Goal: Task Accomplishment & Management: Complete application form

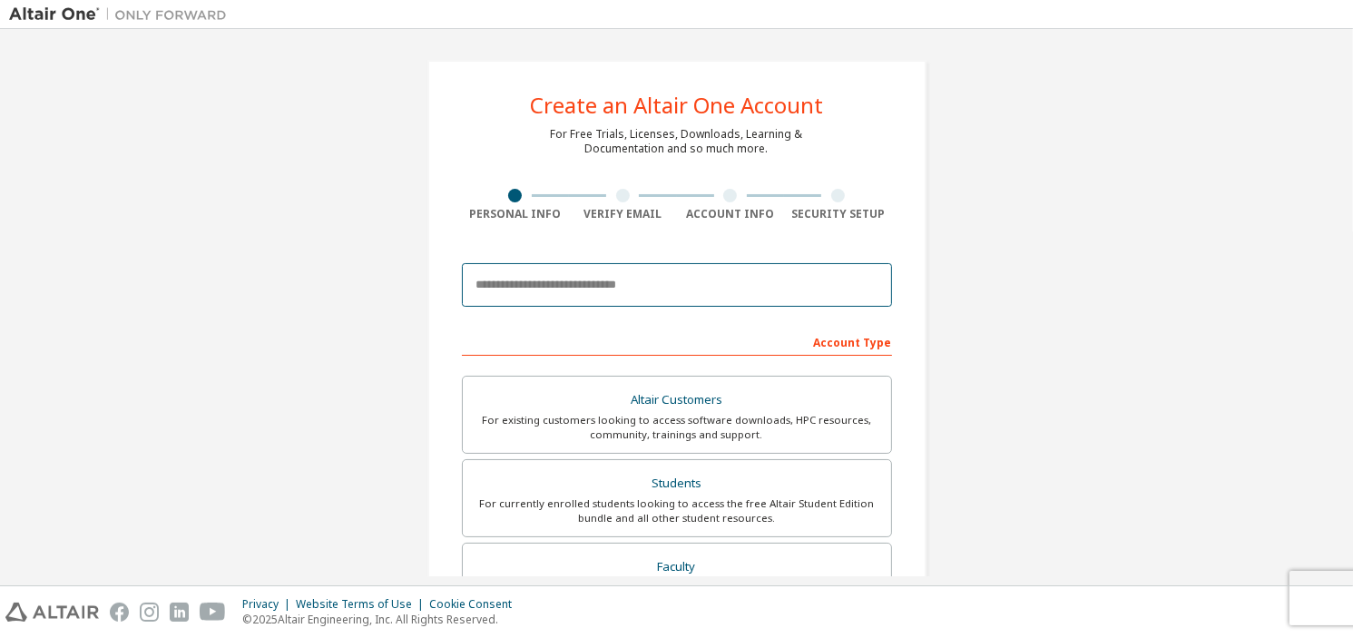
click at [579, 279] on input "email" at bounding box center [677, 285] width 430 height 44
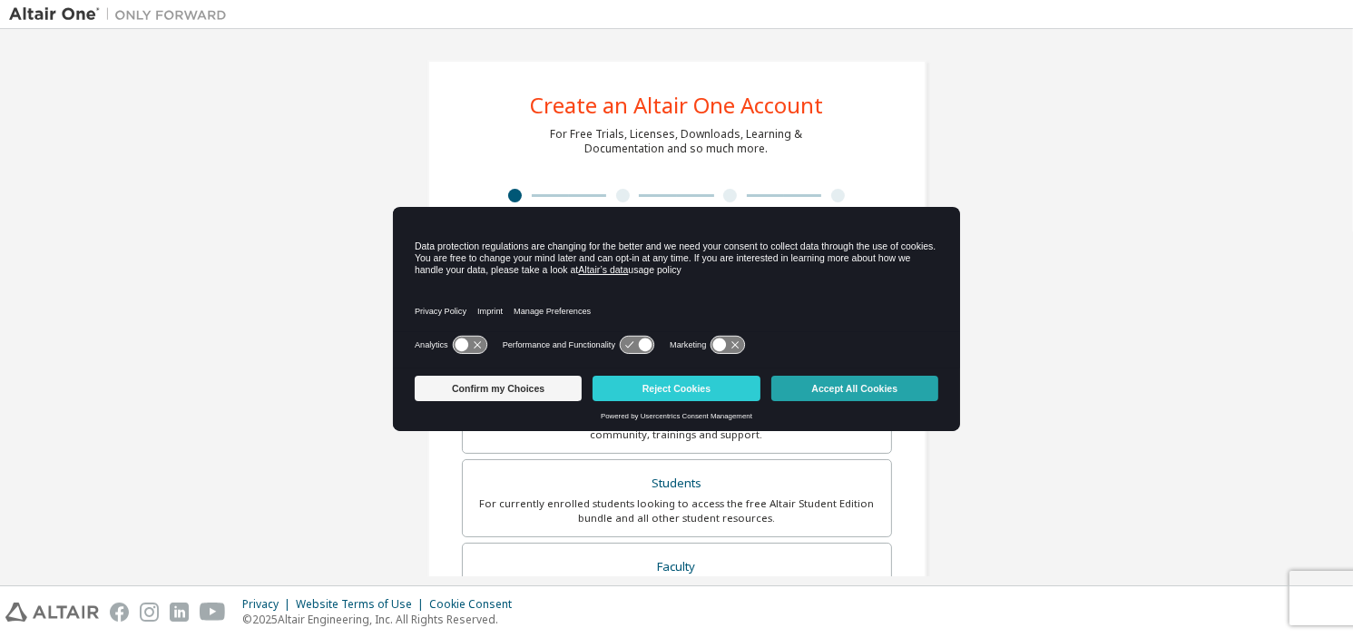
click at [803, 384] on button "Accept All Cookies" at bounding box center [854, 388] width 167 height 25
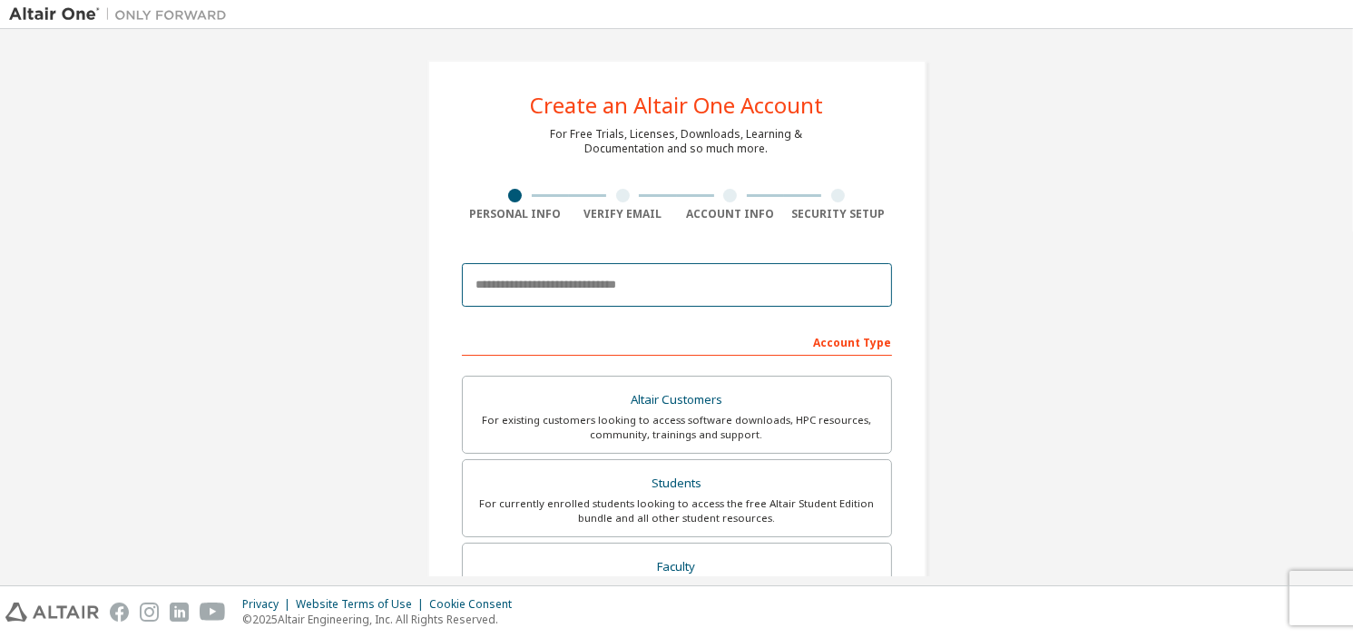
click at [622, 290] on input "email" at bounding box center [677, 285] width 430 height 44
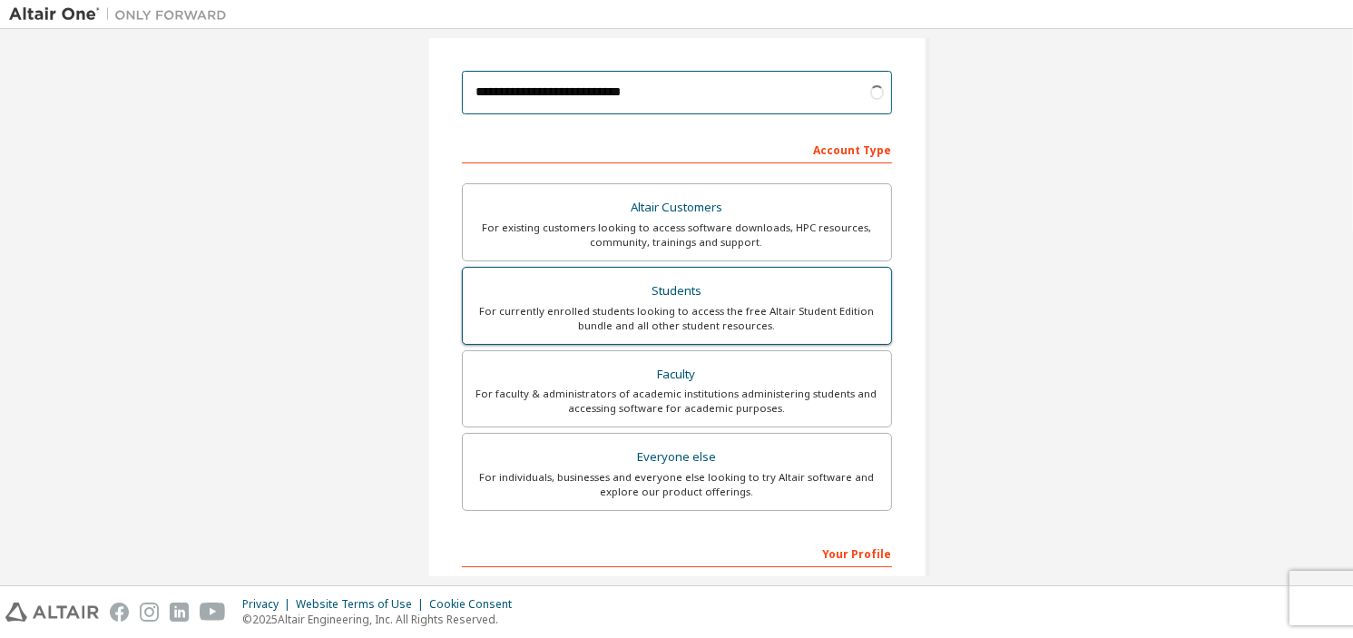
scroll to position [196, 0]
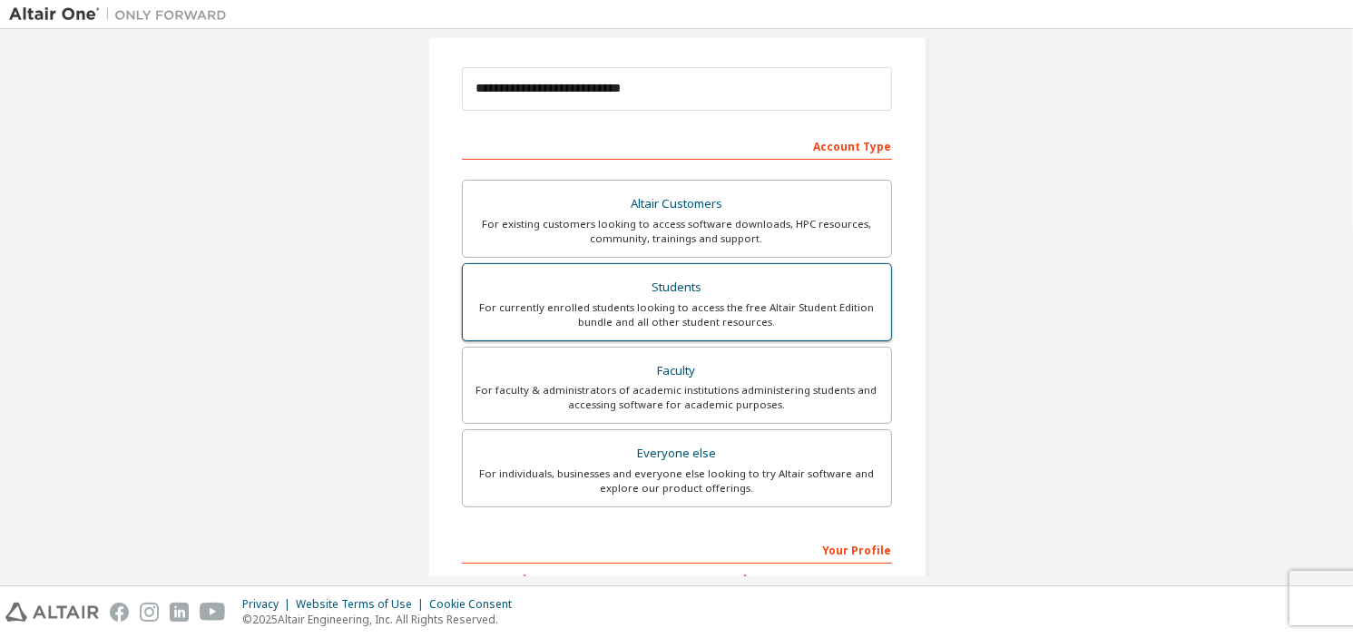
click at [737, 331] on label "Students For currently enrolled students looking to access the free Altair Stud…" at bounding box center [677, 302] width 430 height 78
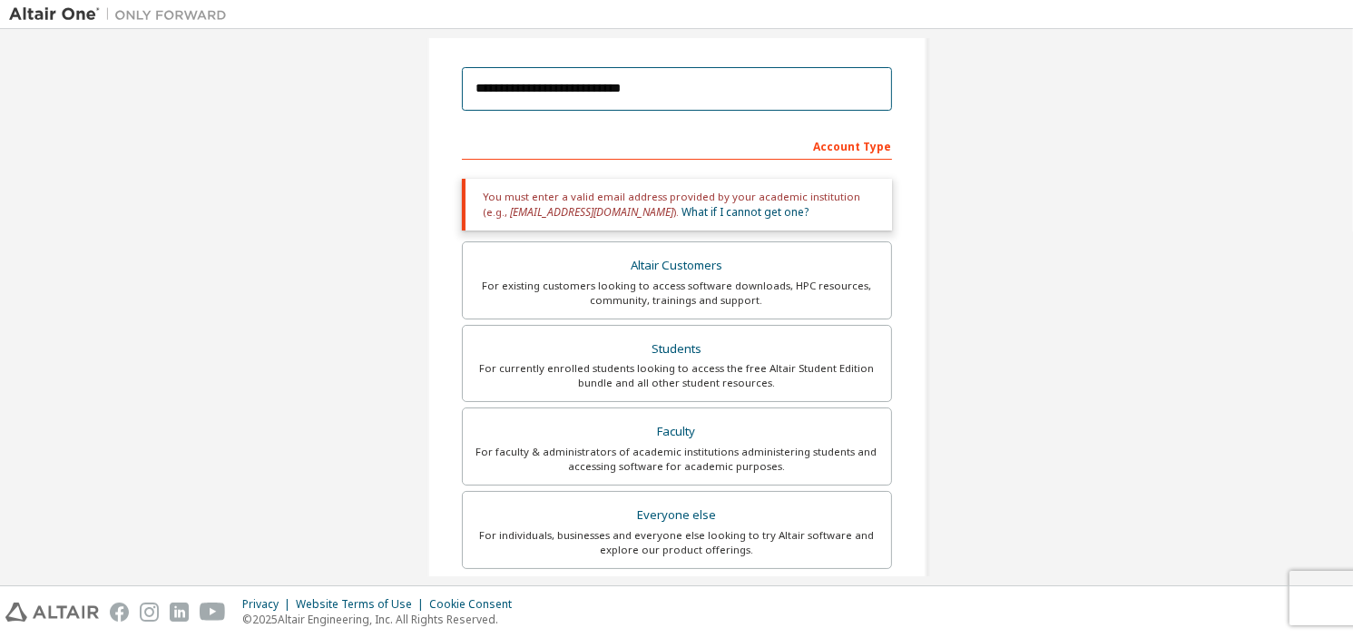
drag, startPoint x: 680, startPoint y: 93, endPoint x: 105, endPoint y: 184, distance: 581.6
click at [105, 184] on div "**********" at bounding box center [676, 353] width 1335 height 1023
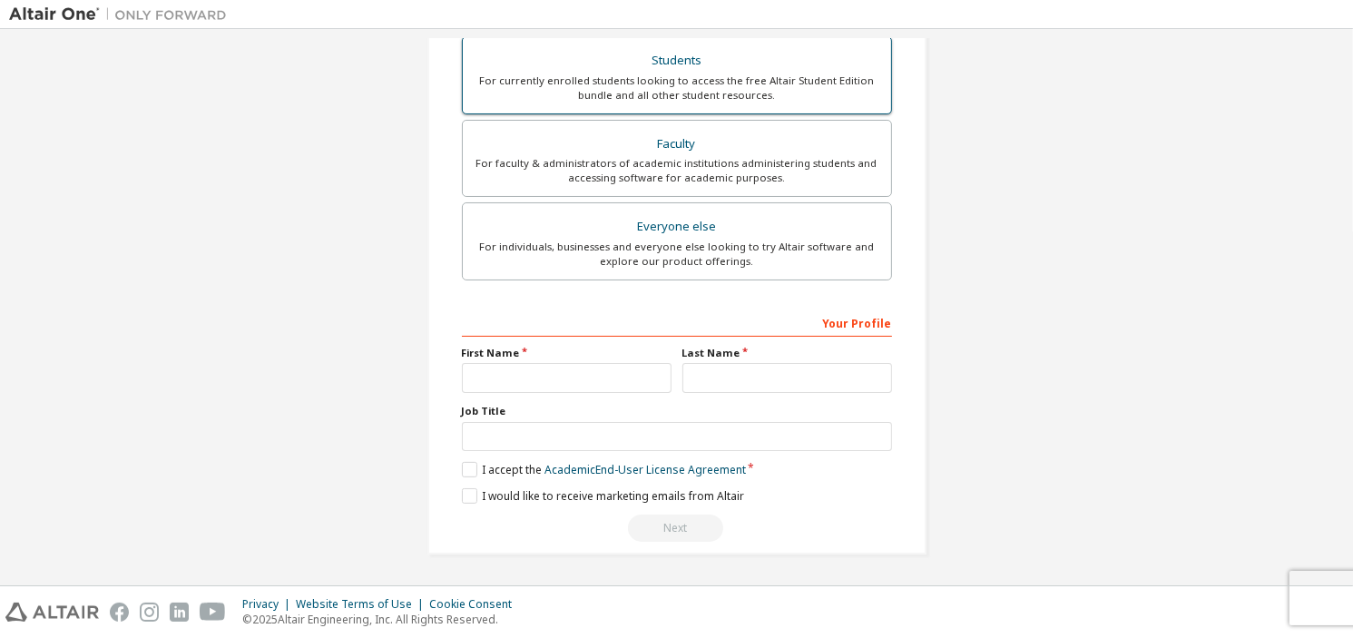
scroll to position [418, 0]
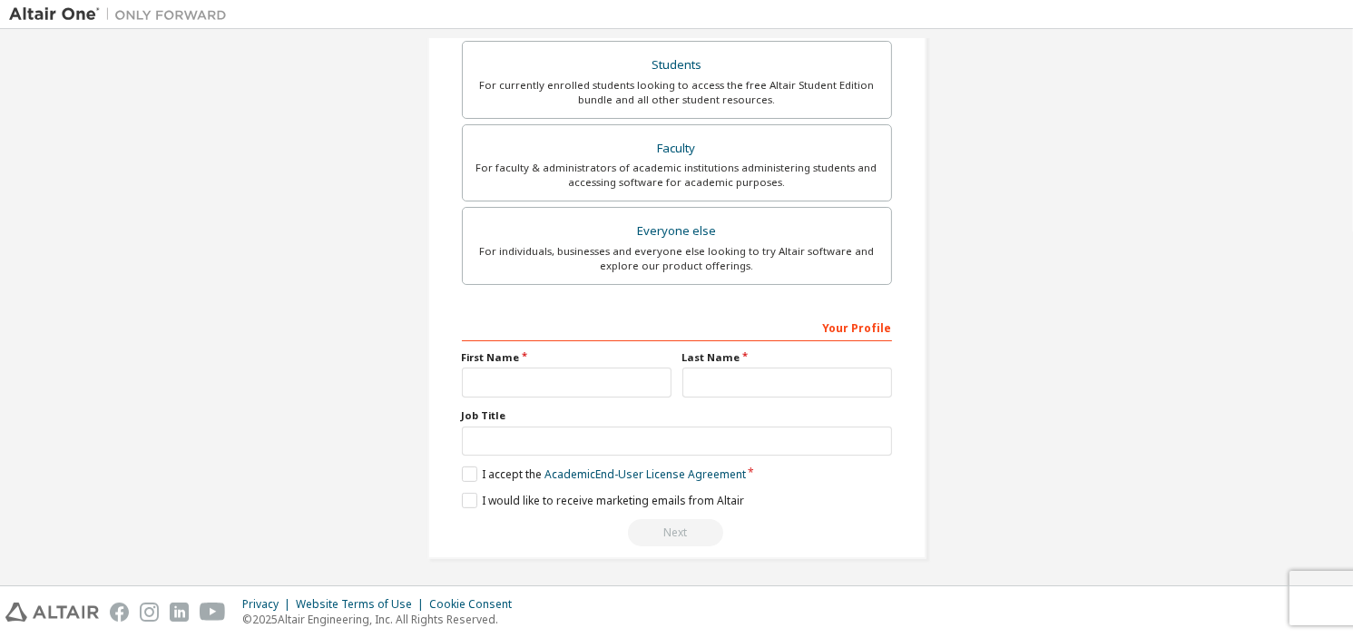
type input "**********"
click at [626, 377] on input "text" at bounding box center [567, 383] width 210 height 30
type input "*"
type input "***"
click at [702, 375] on input "text" at bounding box center [788, 383] width 210 height 30
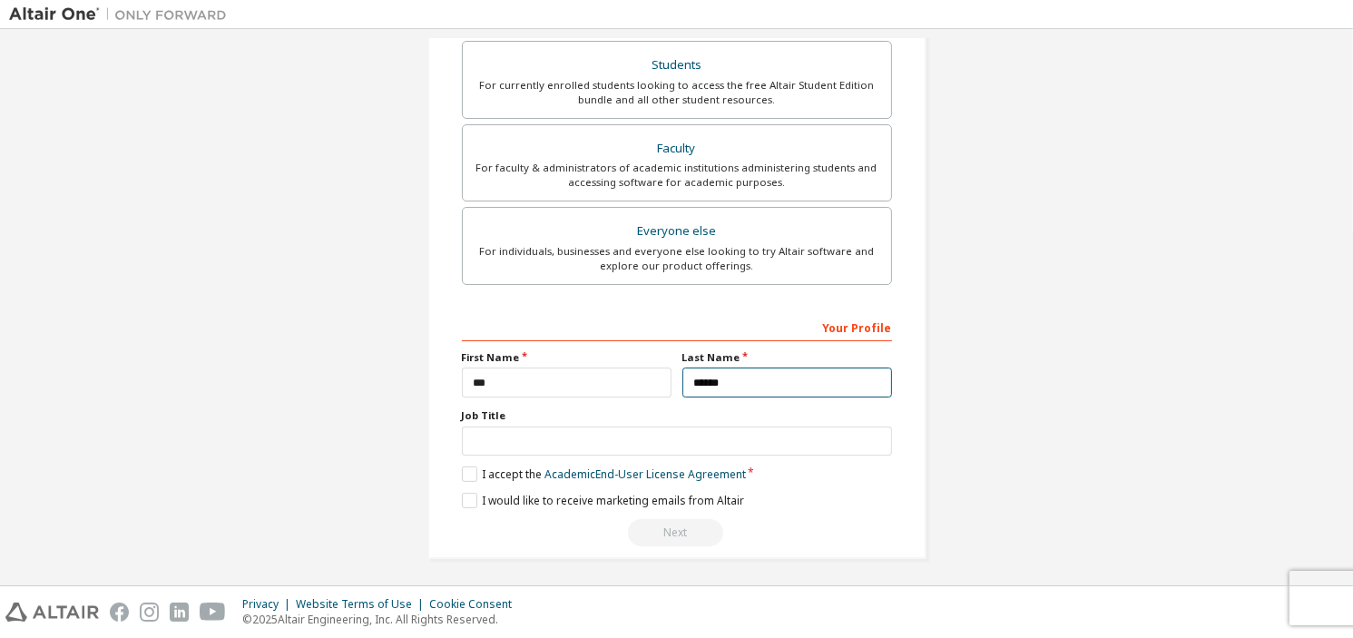
type input "******"
click at [697, 448] on input "text" at bounding box center [677, 442] width 430 height 30
type input "*******"
click at [464, 470] on label "I accept the Academic End-User License Agreement" at bounding box center [604, 473] width 284 height 15
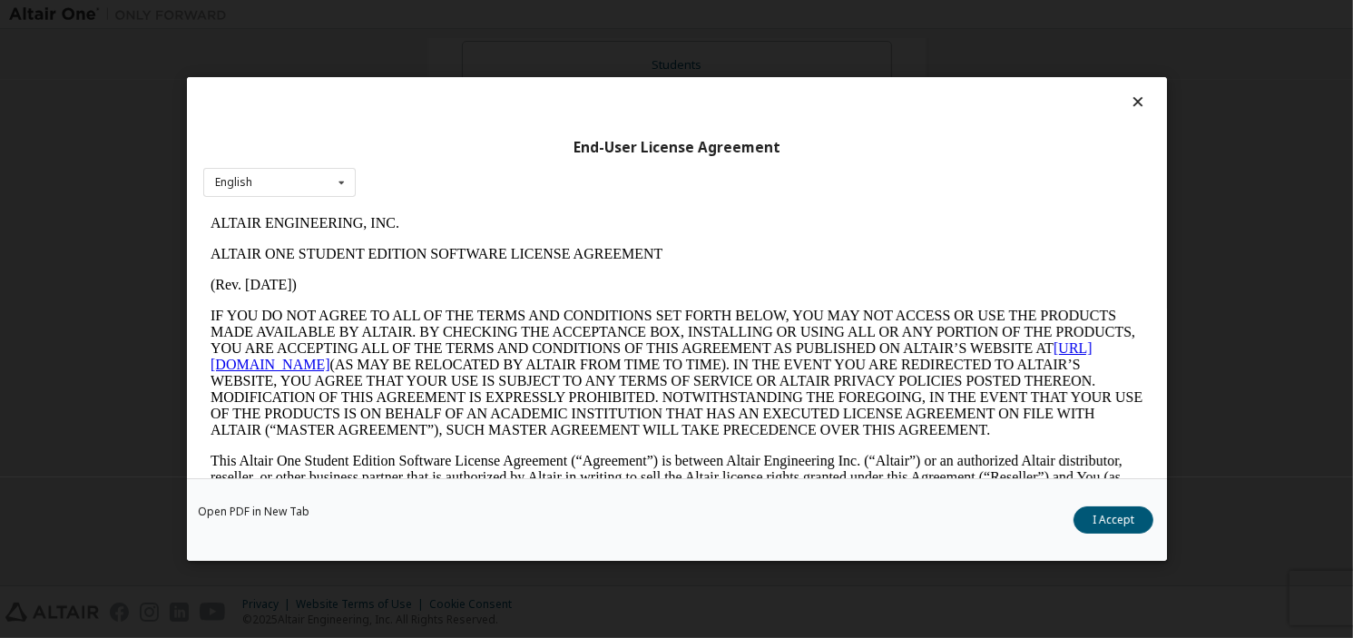
scroll to position [0, 0]
click at [1074, 523] on div "Open PDF in New Tab I Accept" at bounding box center [677, 519] width 980 height 83
click at [1105, 520] on button "I Accept" at bounding box center [1114, 519] width 80 height 27
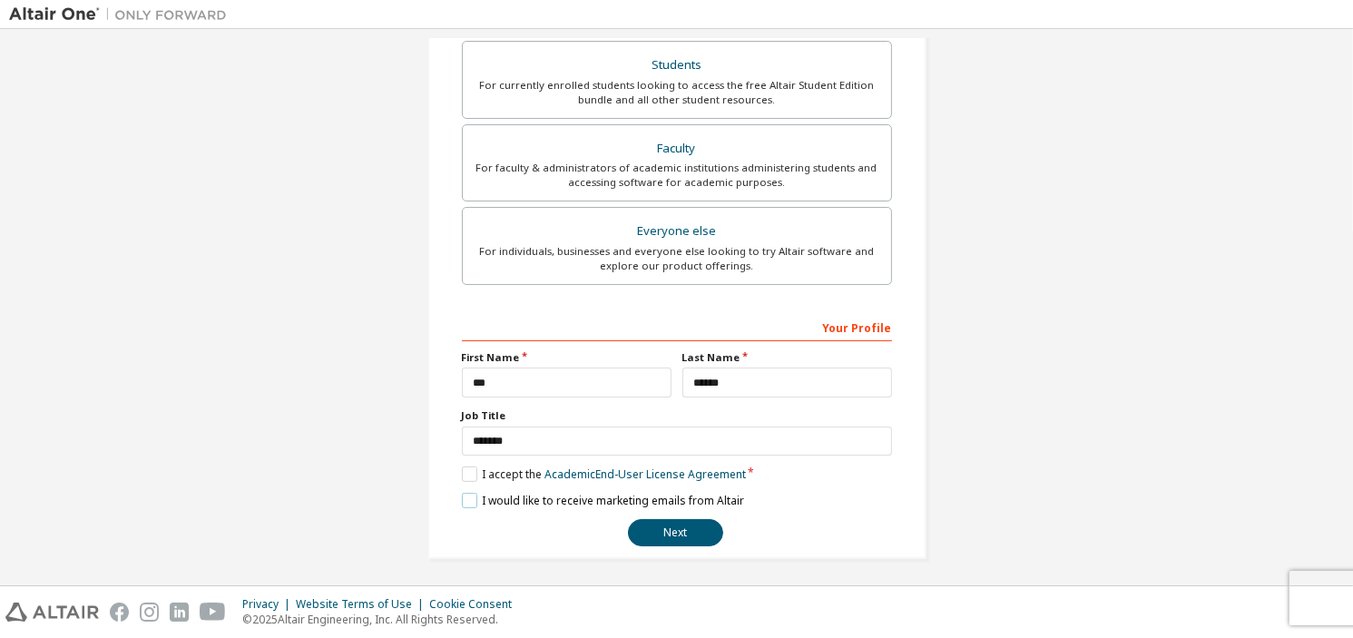
click at [468, 496] on label "I would like to receive marketing emails from Altair" at bounding box center [603, 500] width 282 height 15
click at [672, 525] on button "Next" at bounding box center [675, 532] width 95 height 27
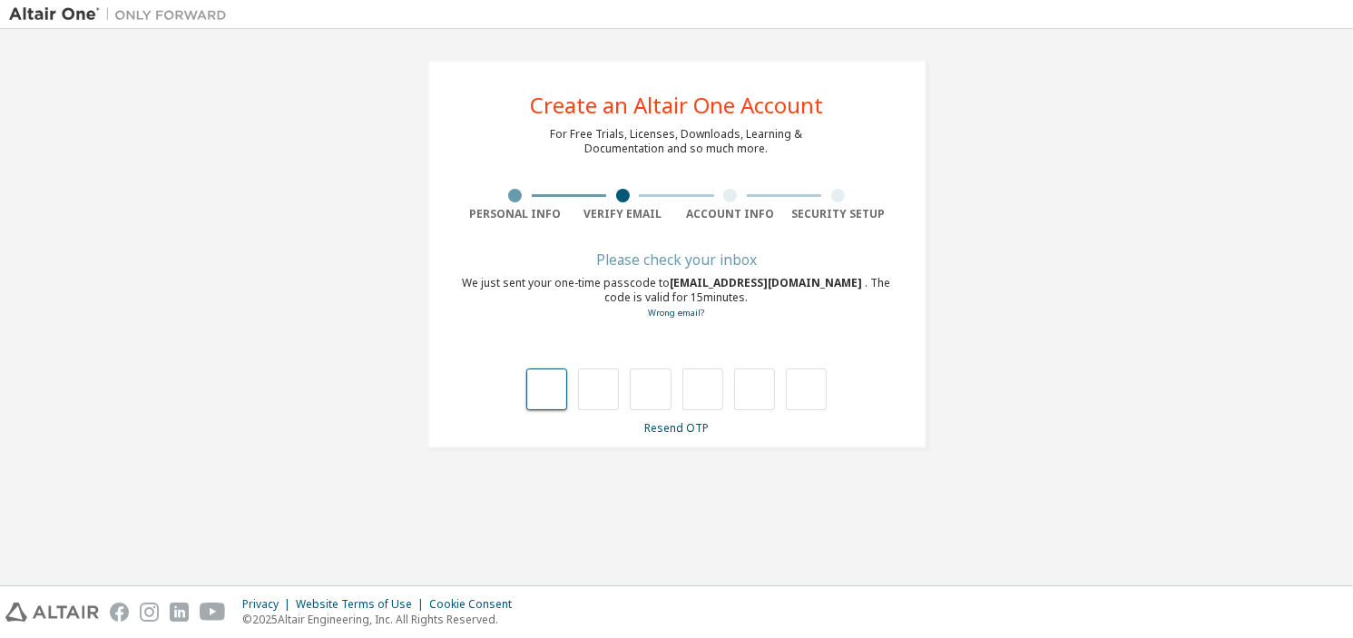
click at [528, 395] on input "text" at bounding box center [546, 389] width 41 height 42
type input "*"
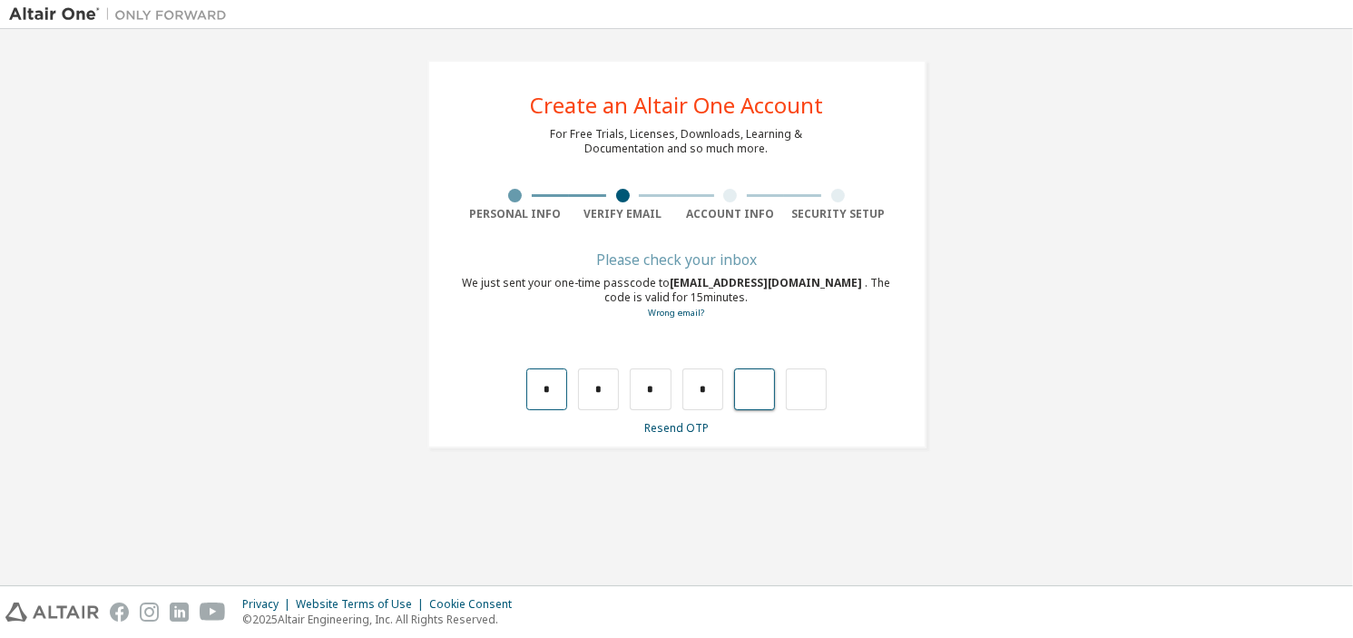
type input "*"
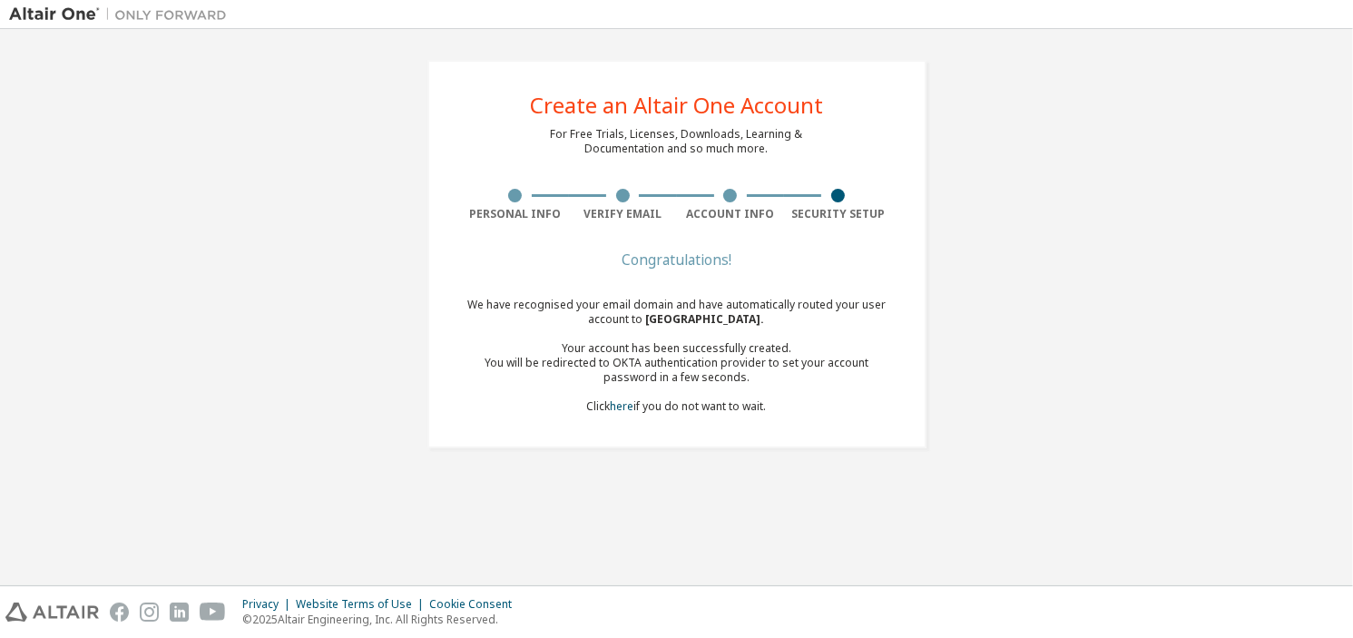
click at [660, 400] on div "We have recognised your email domain and have automatically routed your user ac…" at bounding box center [677, 356] width 430 height 116
click at [515, 302] on div "We have recognised your email domain and have automatically routed your user ac…" at bounding box center [677, 356] width 430 height 116
click at [704, 318] on span "Vietnam National University ." at bounding box center [705, 318] width 119 height 15
click at [558, 319] on div "We have recognised your email domain and have automatically routed your user ac…" at bounding box center [677, 356] width 430 height 116
click at [470, 299] on div "We have recognised your email domain and have automatically routed your user ac…" at bounding box center [677, 356] width 430 height 116
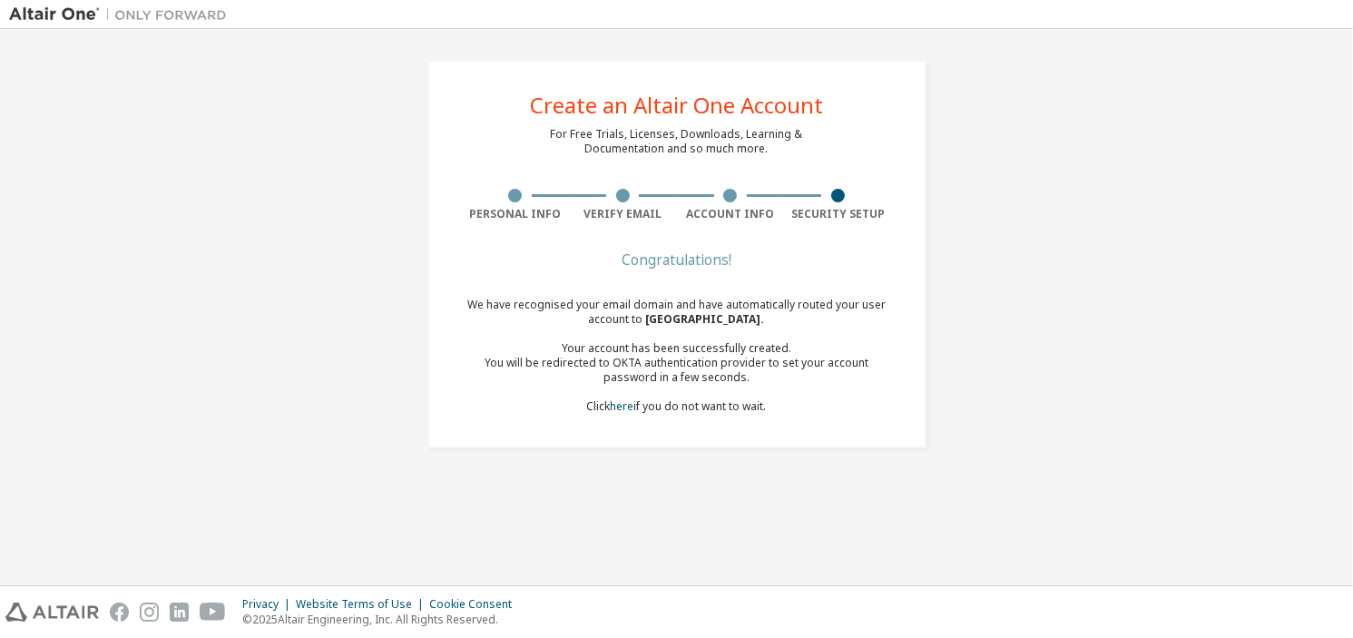
click at [730, 408] on div "We have recognised your email domain and have automatically routed your user ac…" at bounding box center [677, 356] width 430 height 116
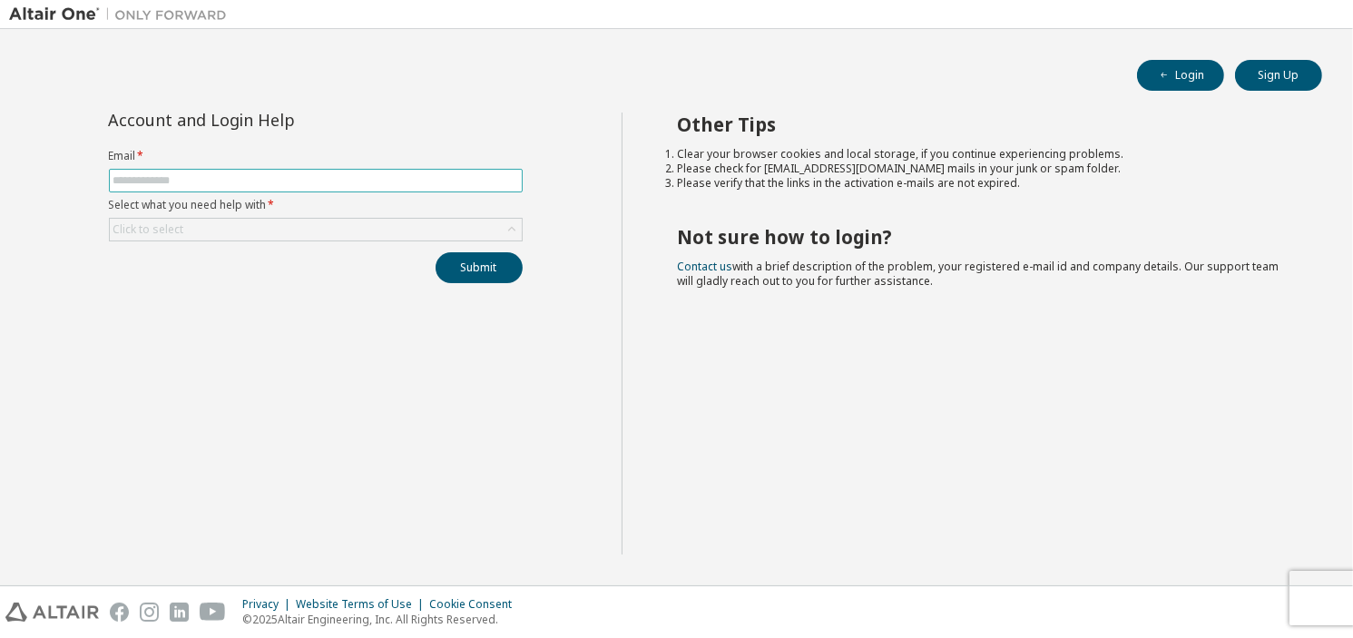
click at [456, 181] on input "text" at bounding box center [315, 180] width 405 height 15
type input "*"
click at [388, 181] on input "text" at bounding box center [315, 180] width 405 height 15
type input "**********"
click at [464, 260] on button "Submit" at bounding box center [479, 267] width 87 height 31
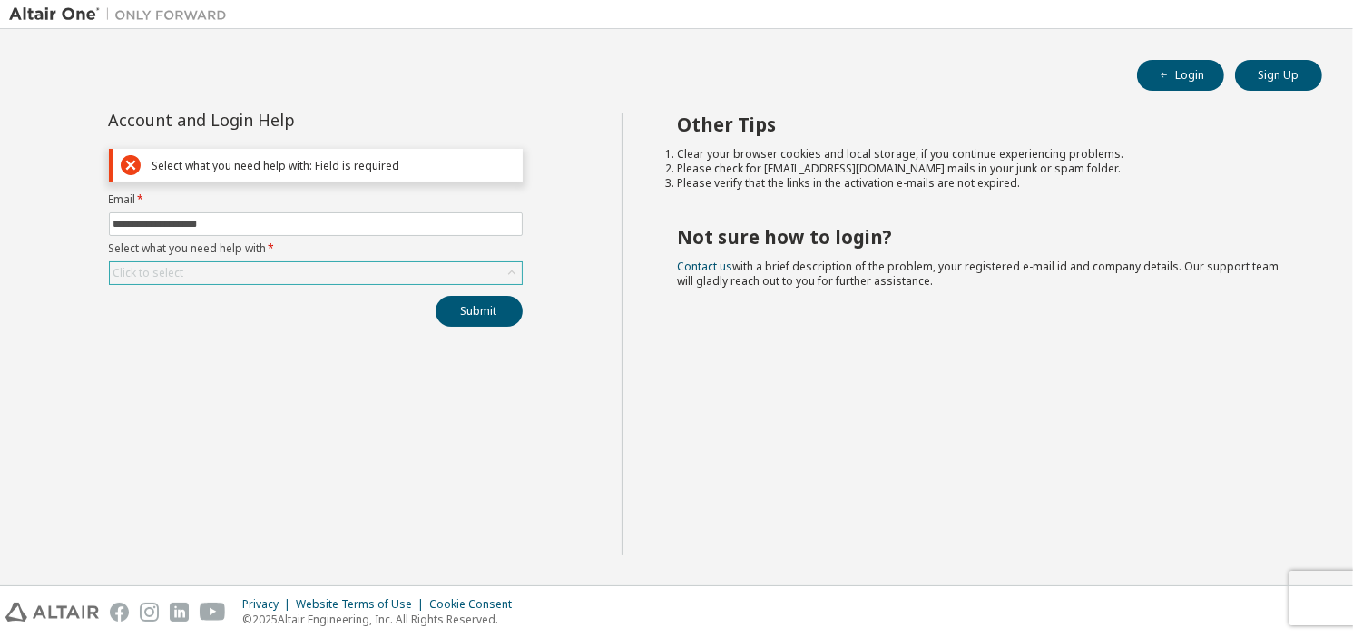
click at [334, 269] on div "Click to select" at bounding box center [316, 273] width 412 height 22
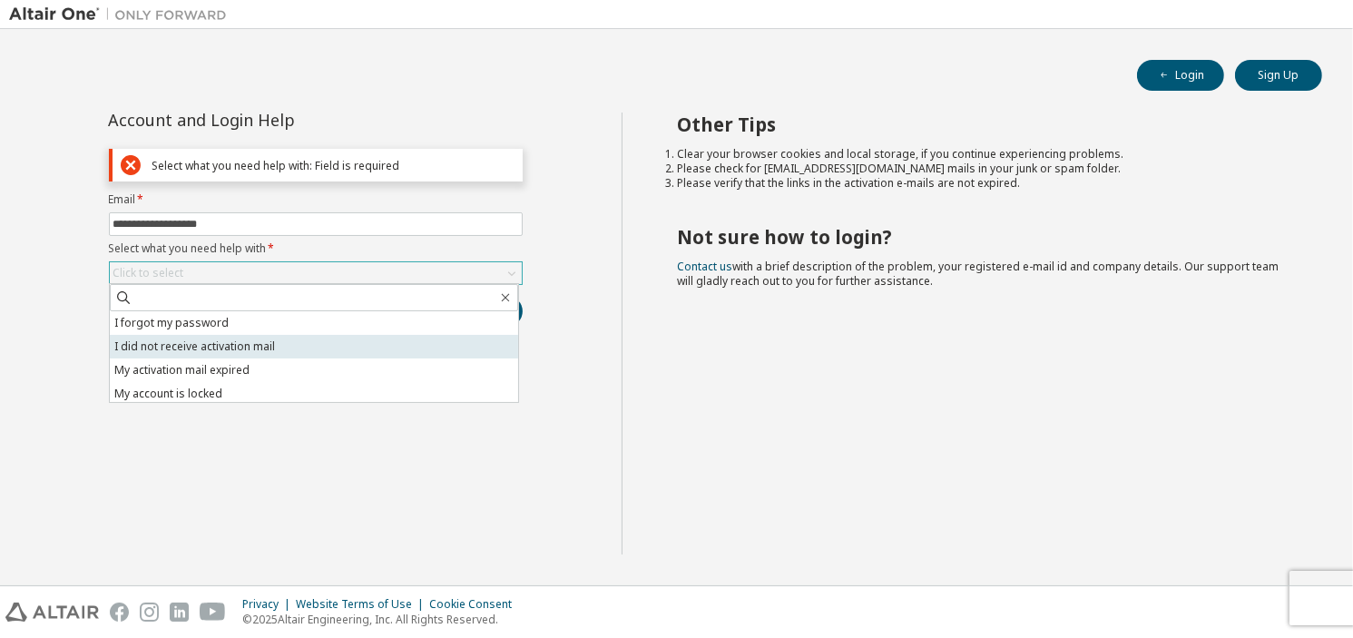
click at [310, 344] on li "I did not receive activation mail" at bounding box center [314, 347] width 408 height 24
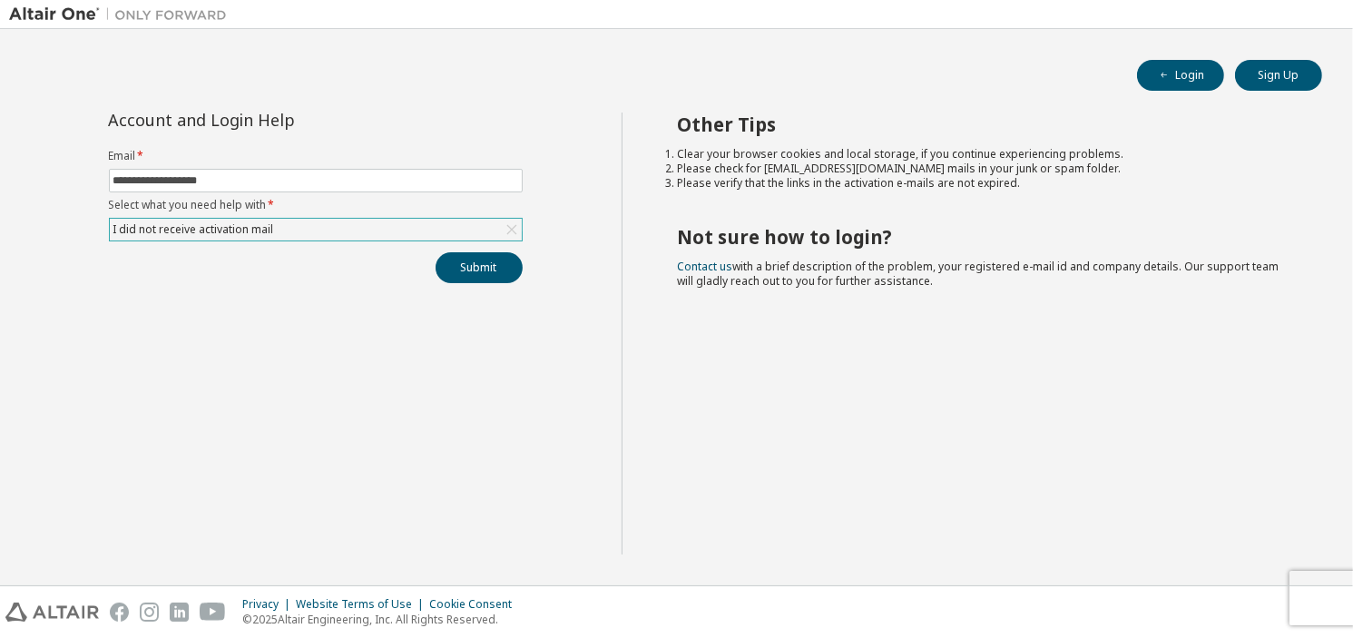
click at [372, 221] on div "I did not receive activation mail" at bounding box center [316, 230] width 412 height 22
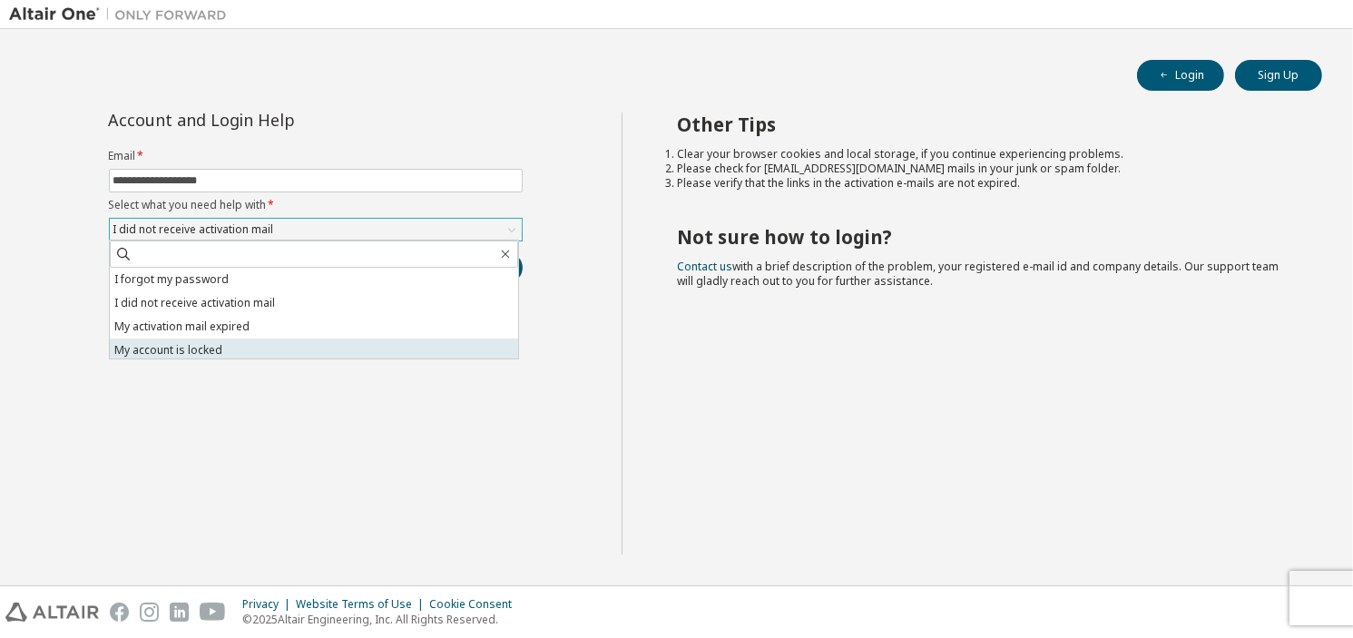
click at [309, 340] on li "My account is locked" at bounding box center [314, 351] width 408 height 24
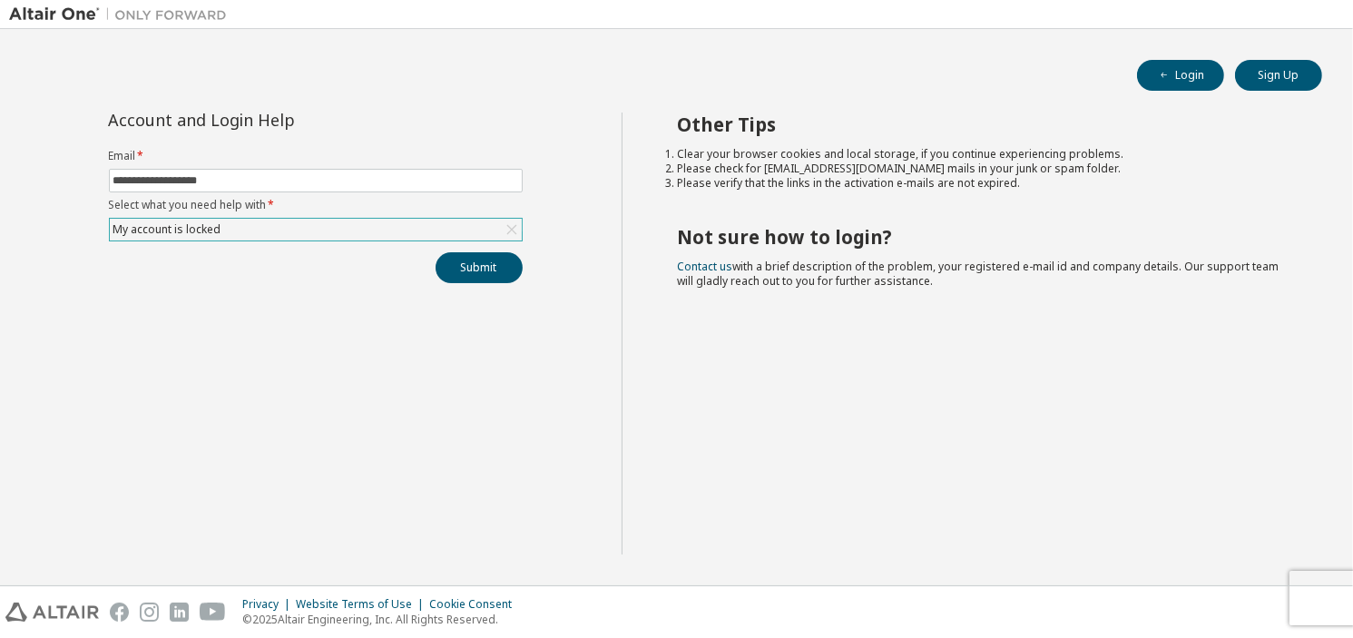
click at [321, 239] on div "My account is locked" at bounding box center [316, 230] width 412 height 22
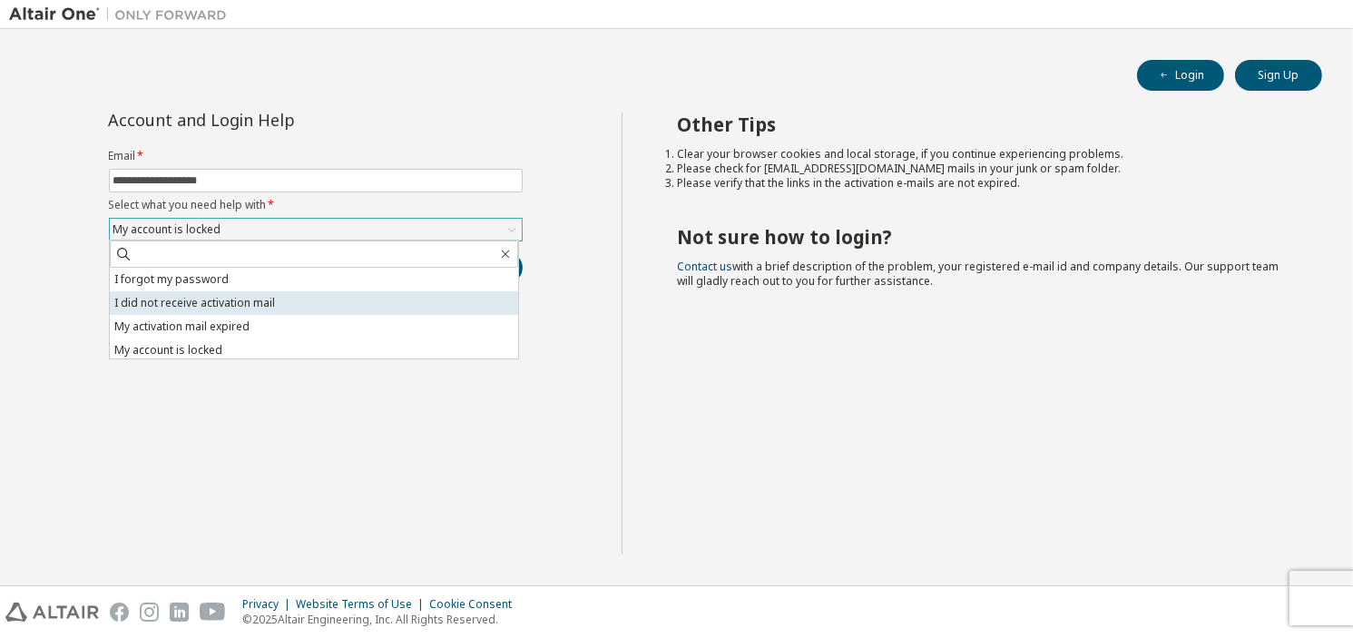
click at [318, 313] on li "I did not receive activation mail" at bounding box center [314, 303] width 408 height 24
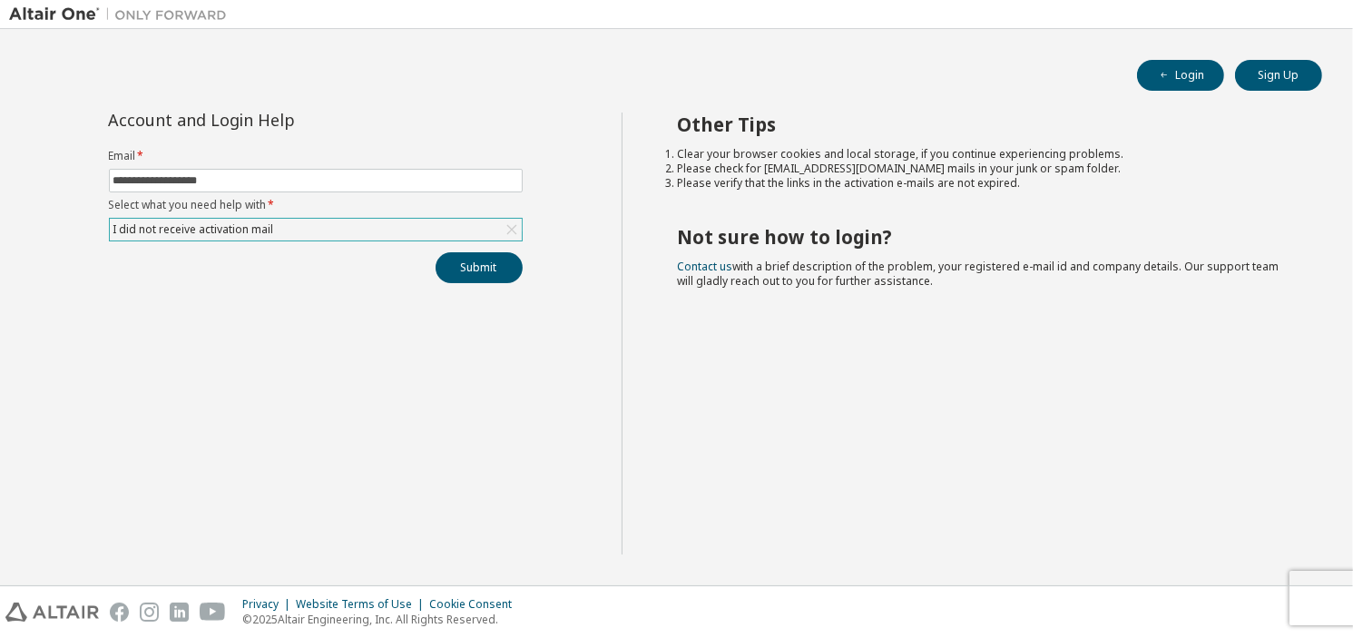
click at [309, 228] on div "I did not receive activation mail" at bounding box center [316, 230] width 412 height 22
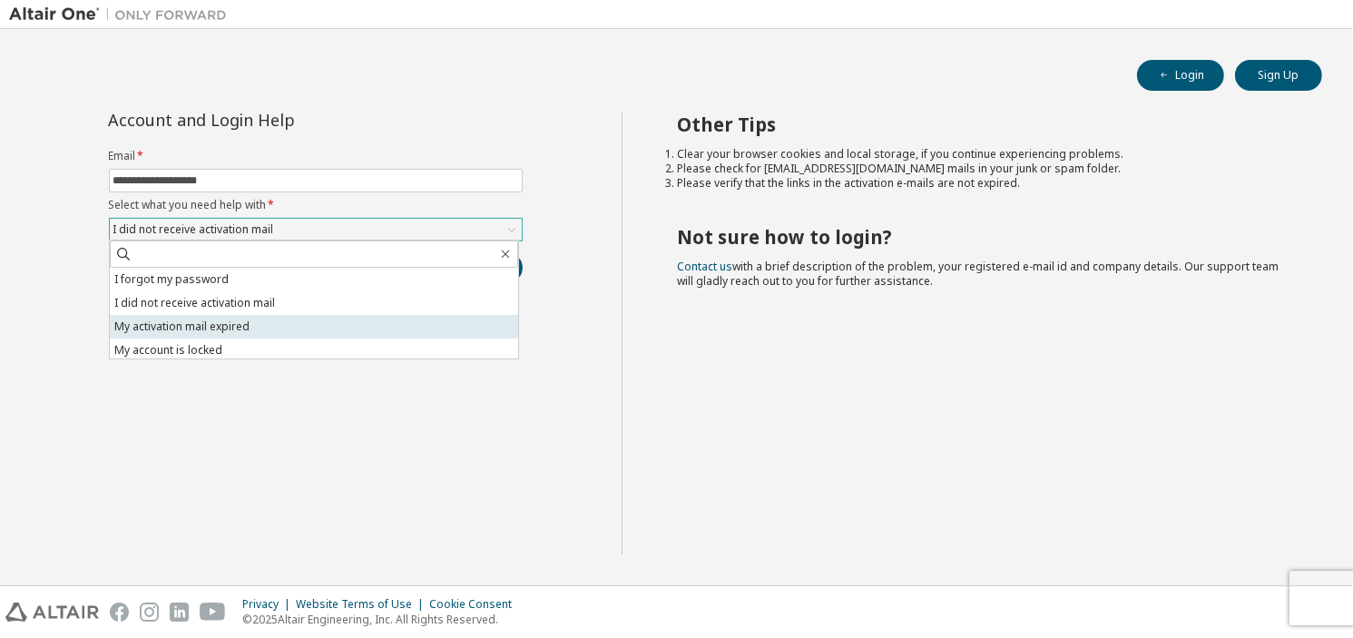
click at [308, 322] on li "My activation mail expired" at bounding box center [314, 327] width 408 height 24
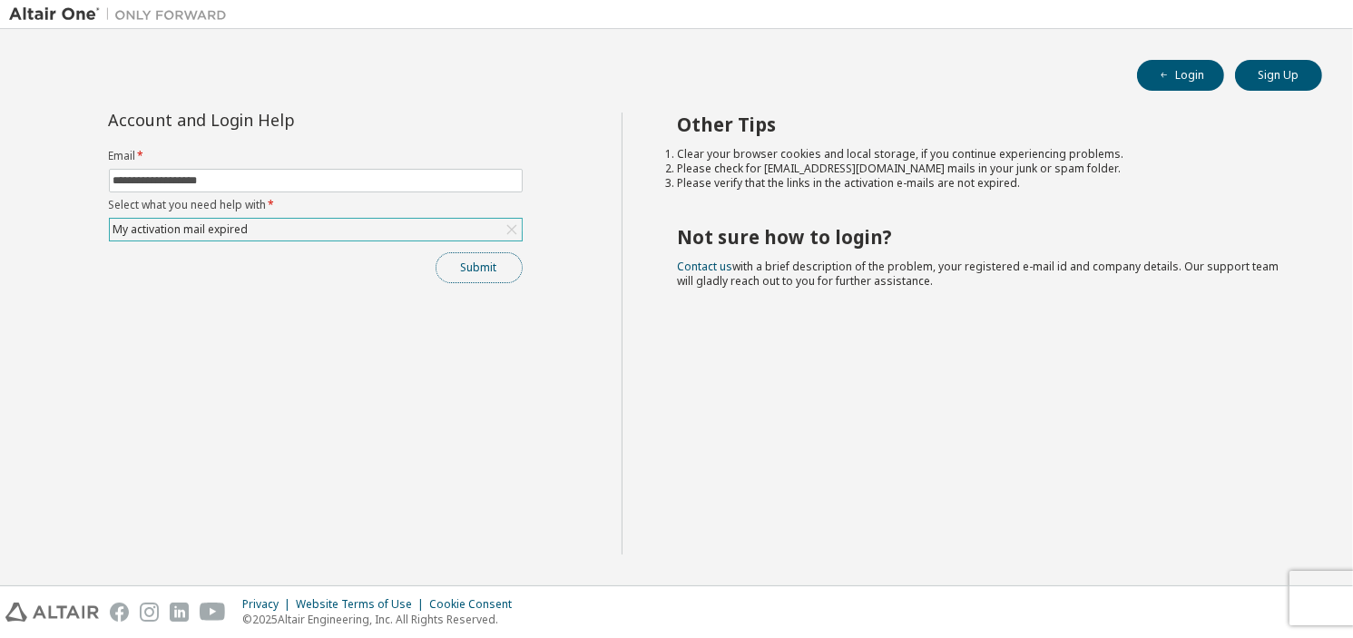
click at [443, 258] on button "Submit" at bounding box center [479, 267] width 87 height 31
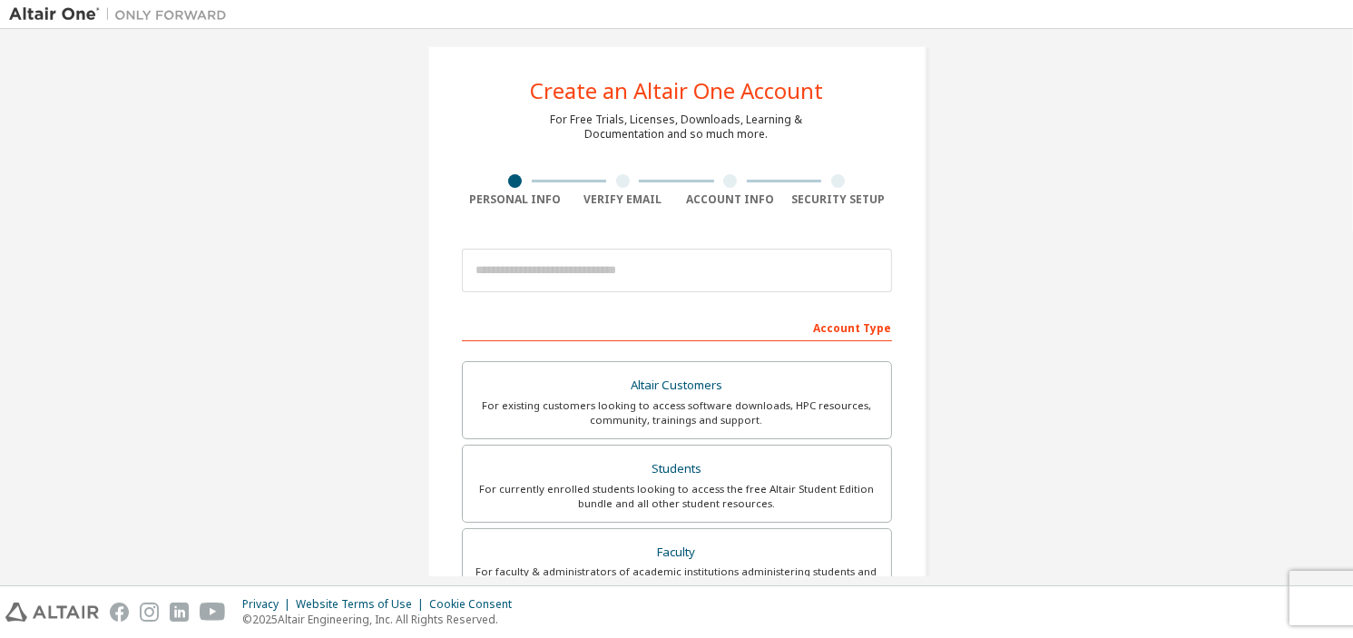
scroll to position [12, 0]
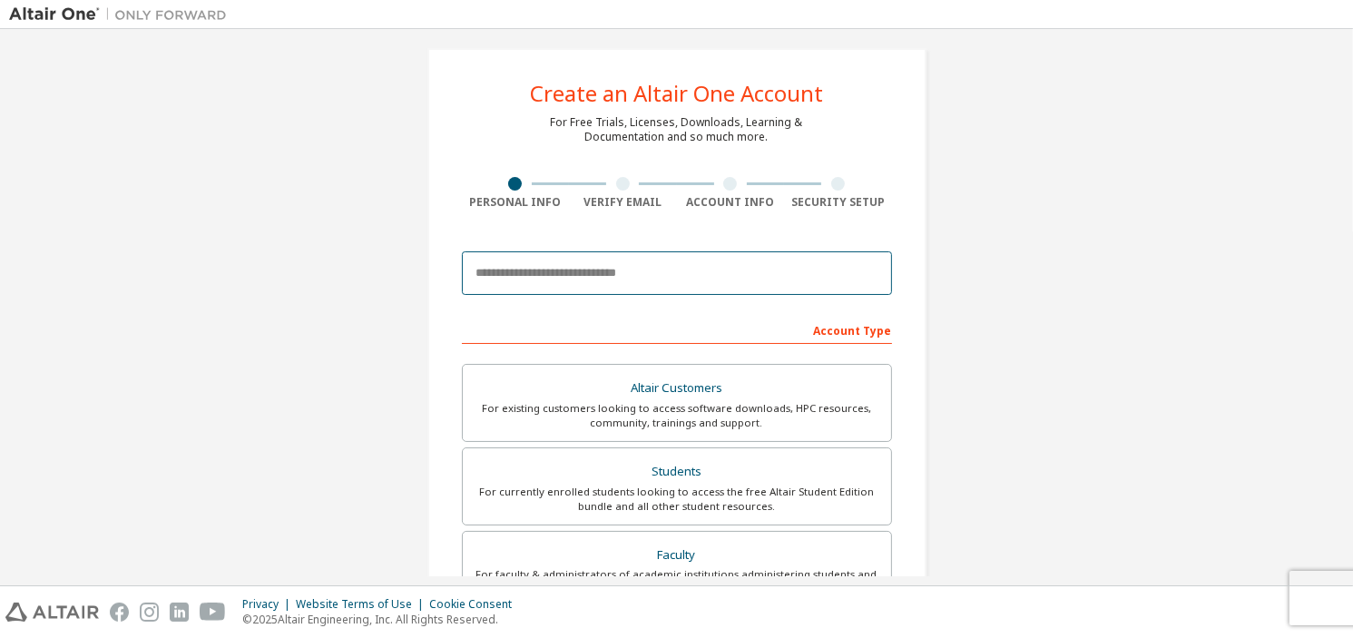
click at [624, 265] on input "email" at bounding box center [677, 273] width 430 height 44
type input "**********"
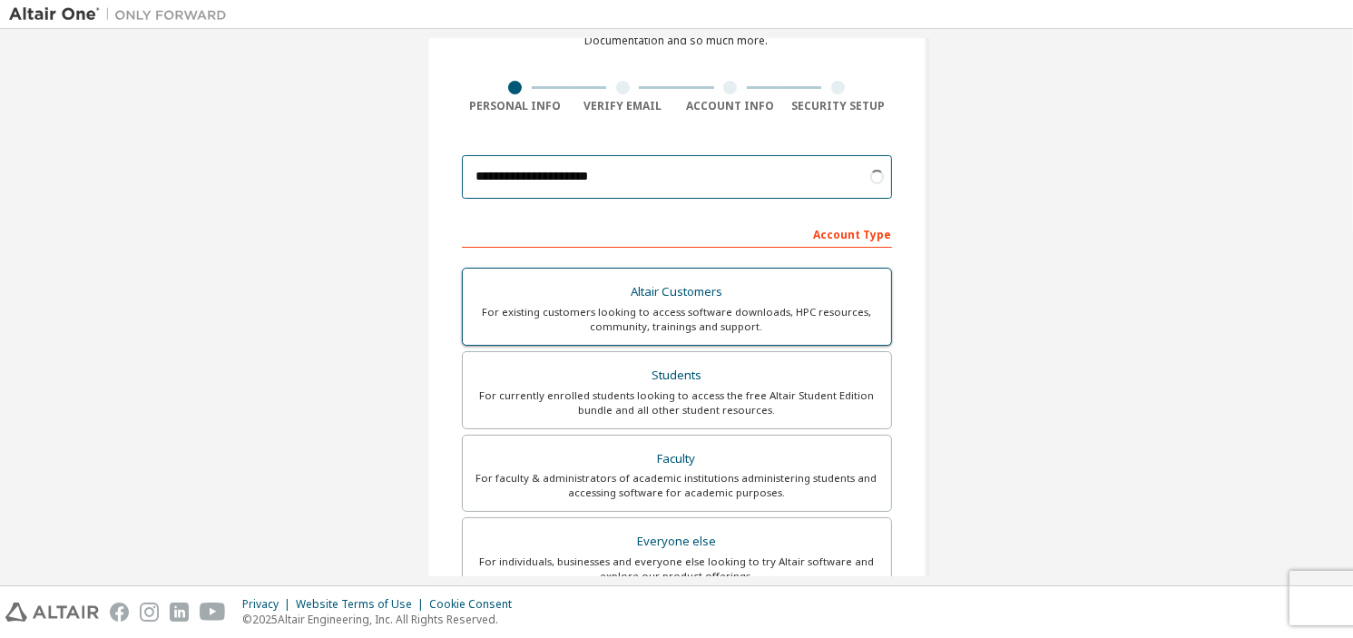
scroll to position [110, 0]
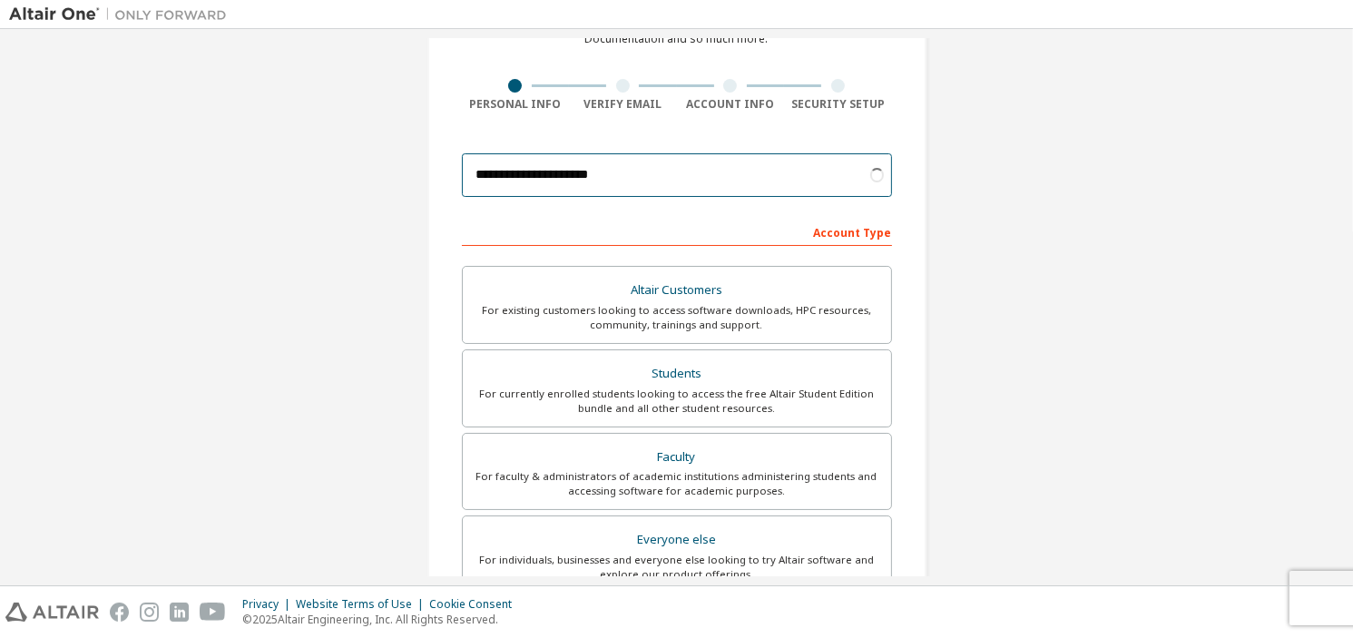
drag, startPoint x: 691, startPoint y: 166, endPoint x: 186, endPoint y: 170, distance: 504.6
click at [186, 170] on div "**********" at bounding box center [676, 408] width 1335 height 961
type input "**********"
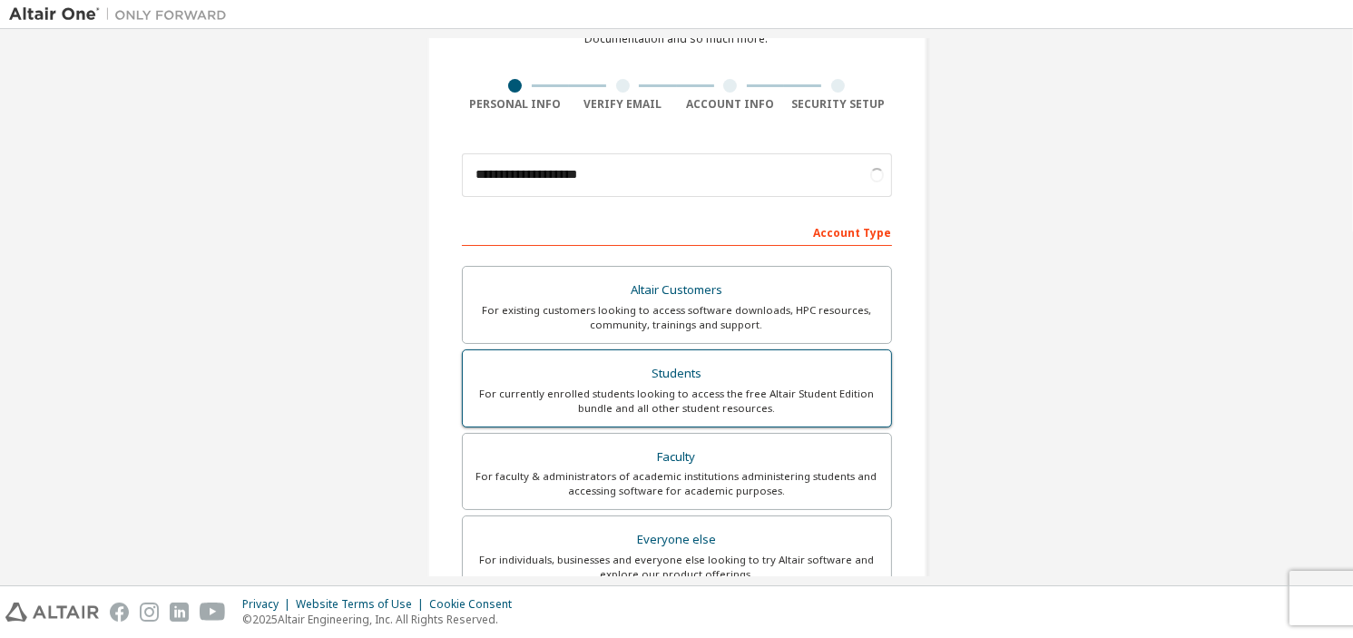
click at [632, 377] on div "Students" at bounding box center [677, 373] width 407 height 25
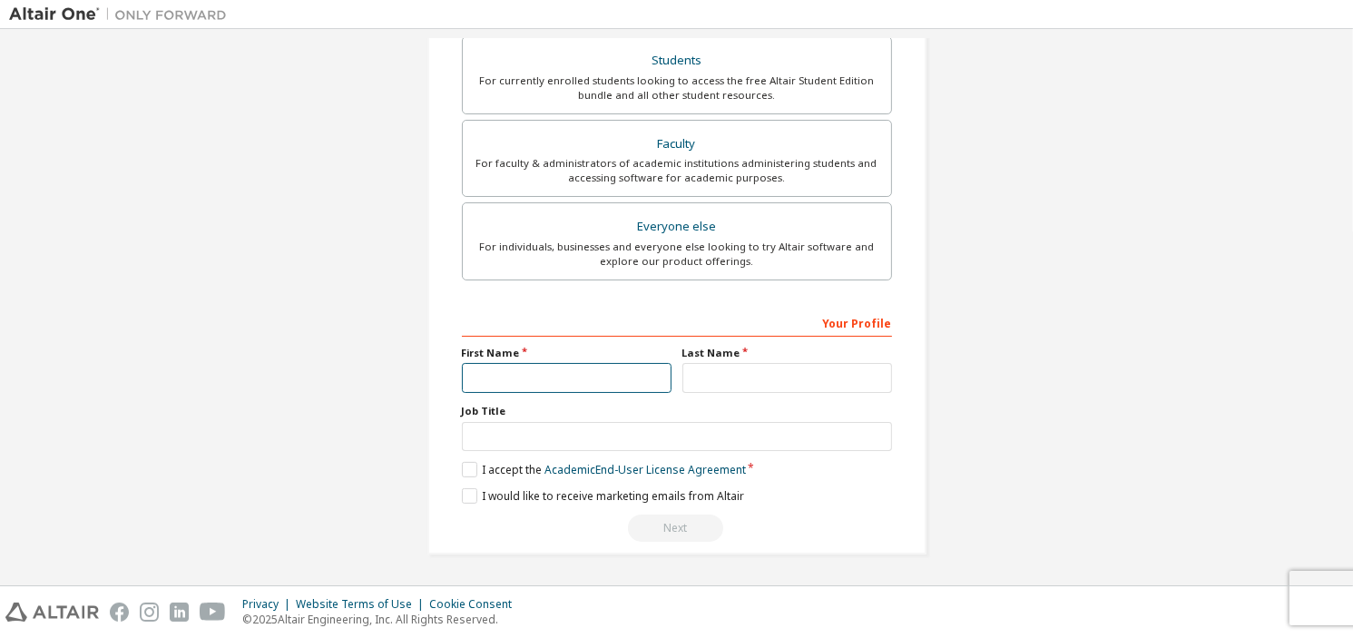
scroll to position [418, 0]
click at [600, 384] on input "text" at bounding box center [567, 383] width 210 height 30
type input "******"
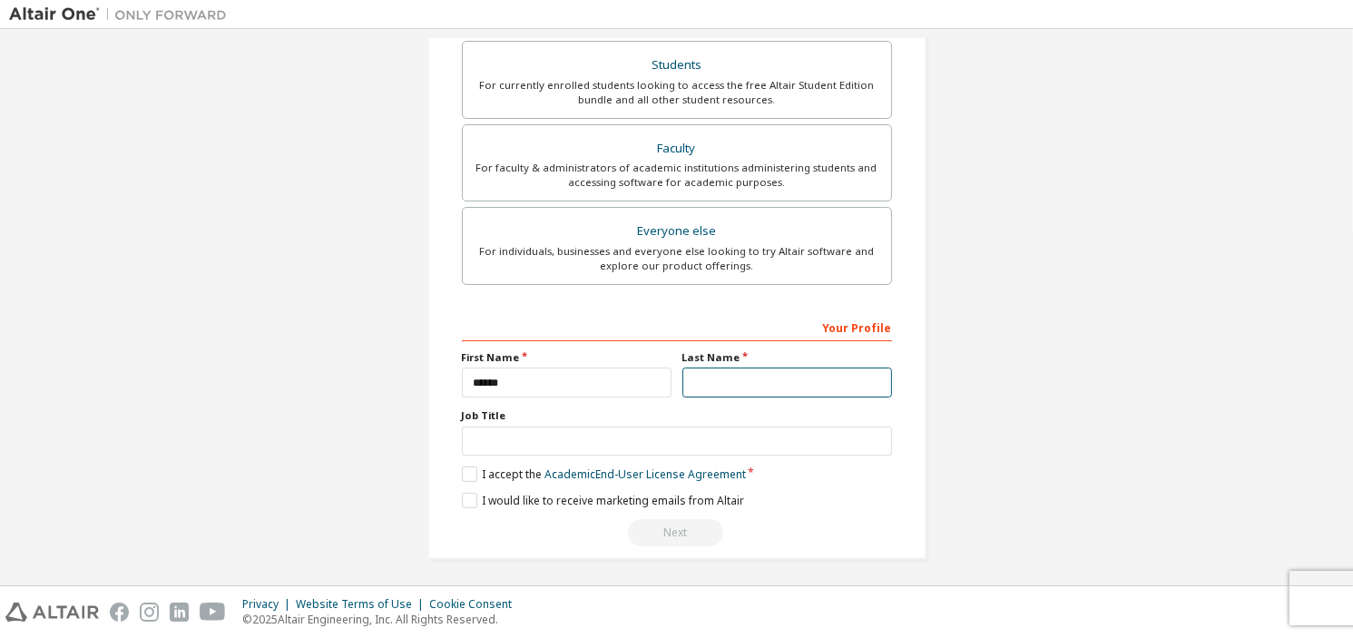
click at [696, 384] on input "text" at bounding box center [788, 383] width 210 height 30
type input "***"
click at [594, 441] on input "text" at bounding box center [677, 442] width 430 height 30
type input "*******"
click at [472, 467] on label "I accept the Academic End-User License Agreement" at bounding box center [604, 473] width 284 height 15
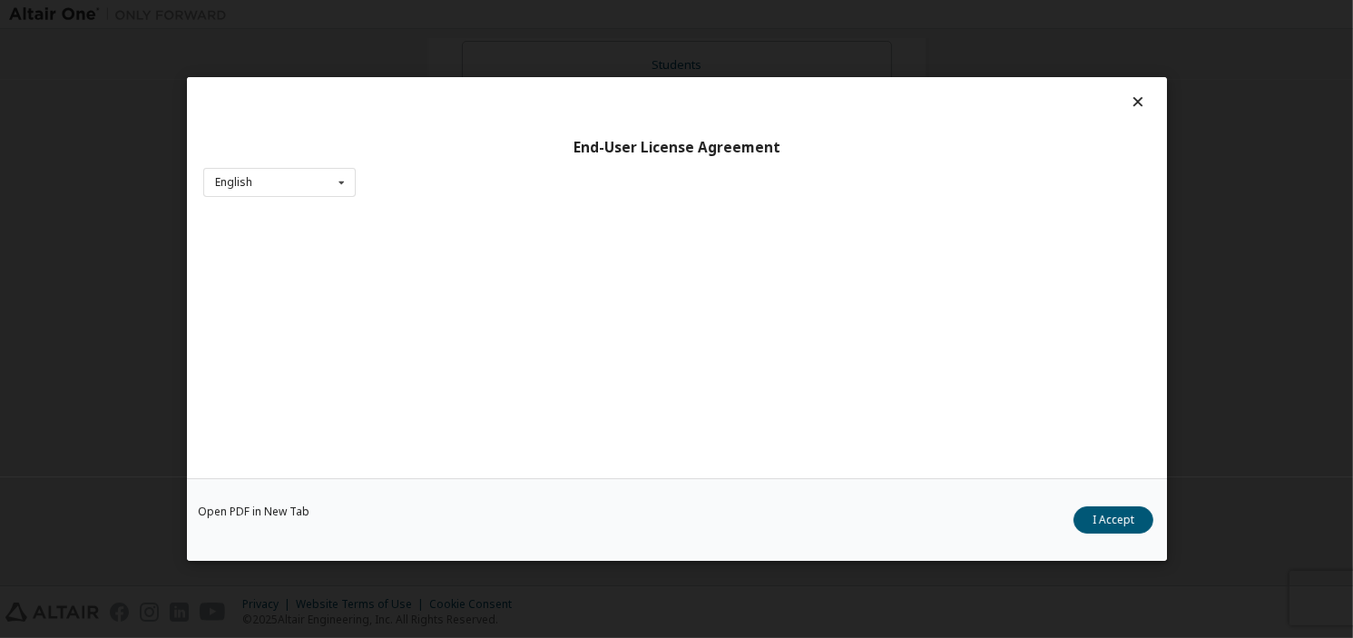
click at [463, 500] on div "Open PDF in New Tab I Accept" at bounding box center [677, 519] width 980 height 83
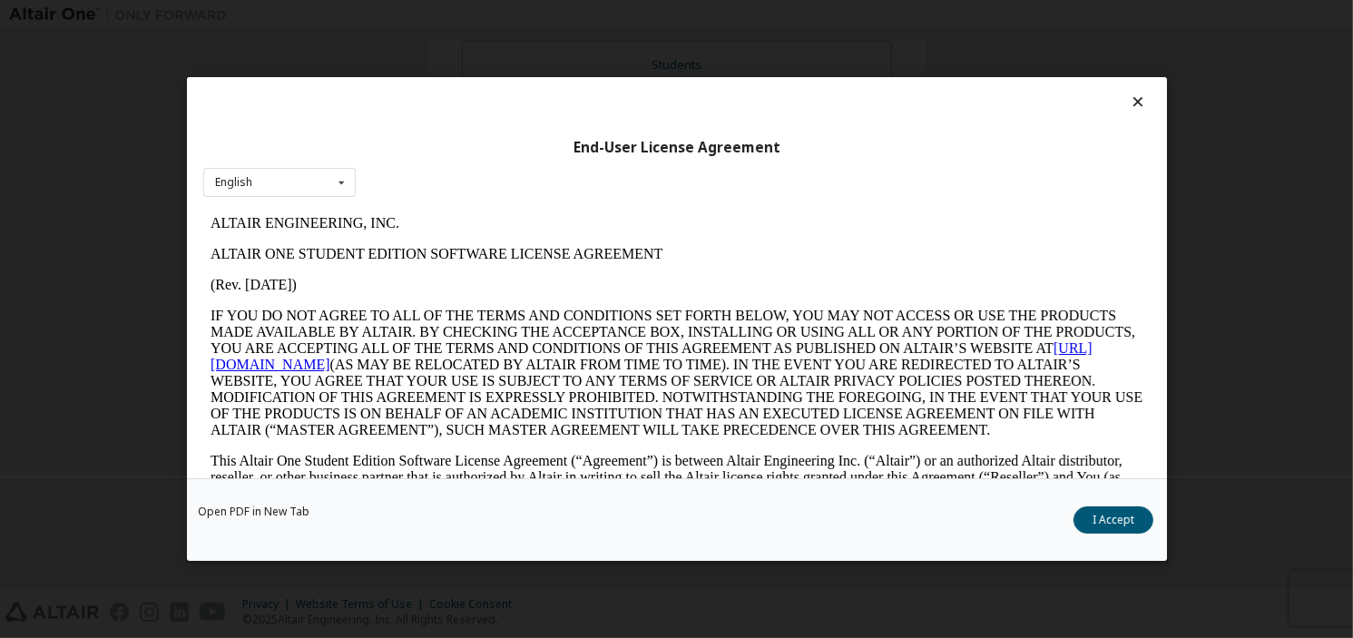
scroll to position [0, 0]
click at [1101, 530] on button "I Accept" at bounding box center [1114, 519] width 80 height 27
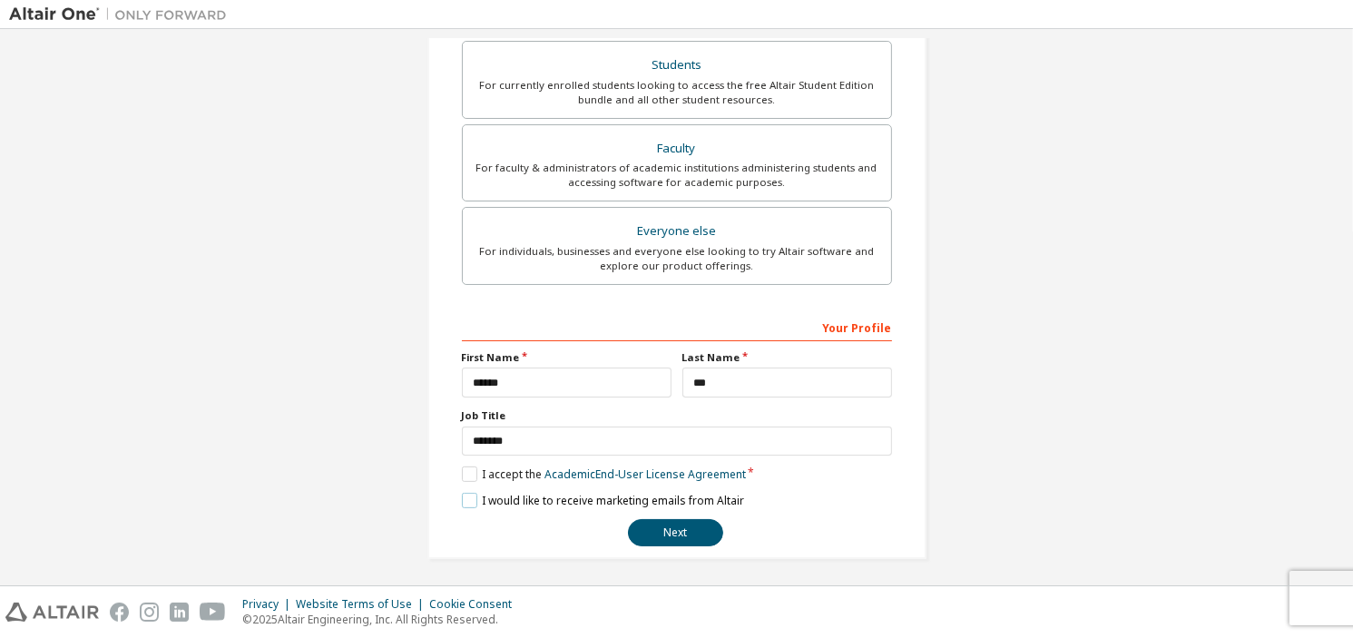
click at [469, 498] on label "I would like to receive marketing emails from Altair" at bounding box center [603, 500] width 282 height 15
click at [650, 519] on button "Next" at bounding box center [675, 532] width 95 height 27
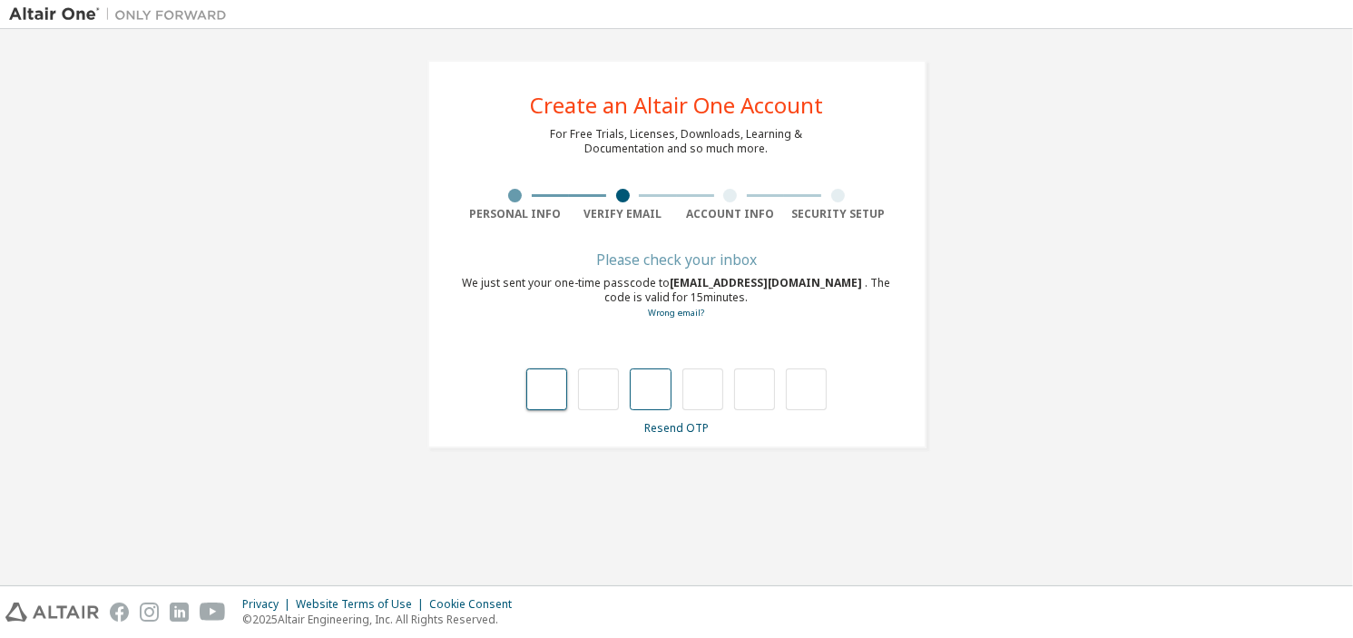
type input "*"
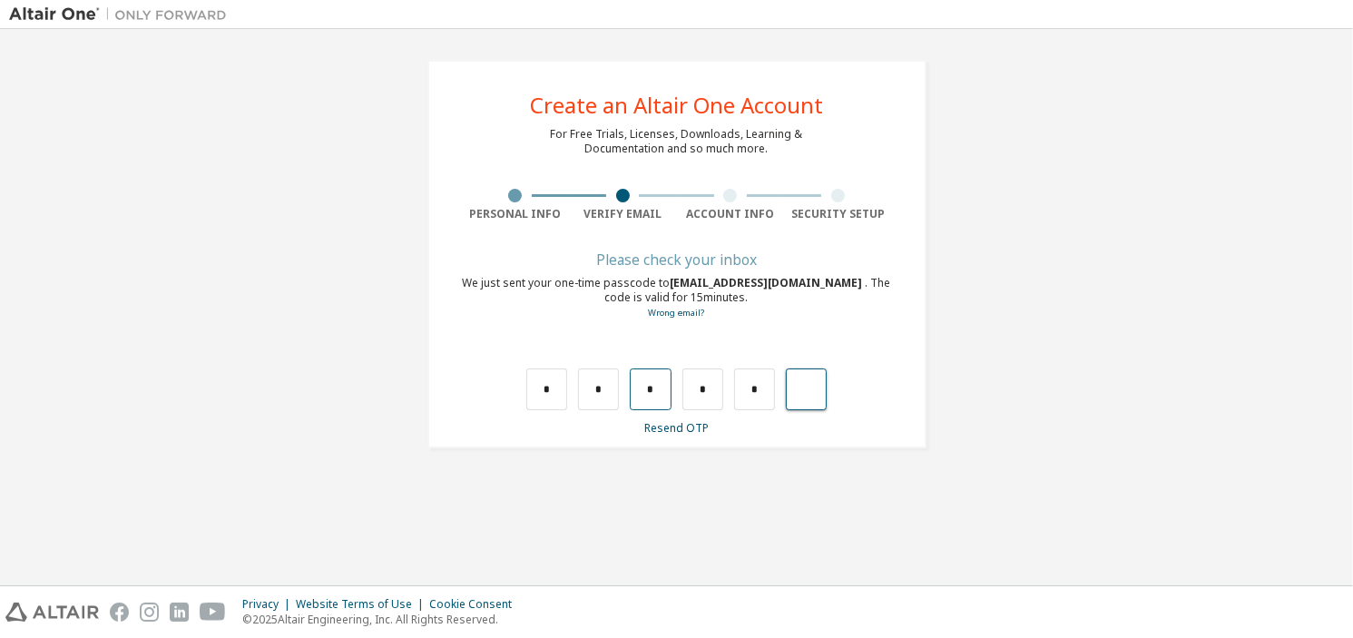
type input "*"
